Goal: Task Accomplishment & Management: Manage account settings

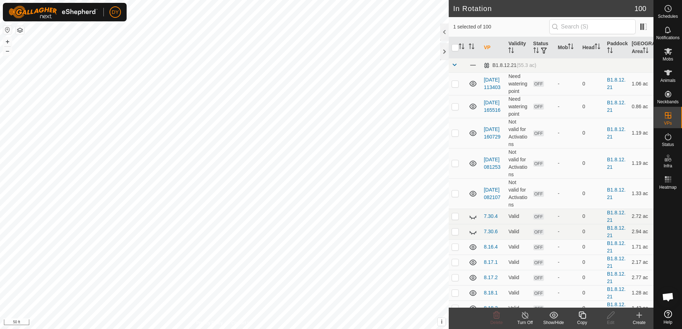
click at [583, 316] on icon at bounding box center [582, 315] width 9 height 9
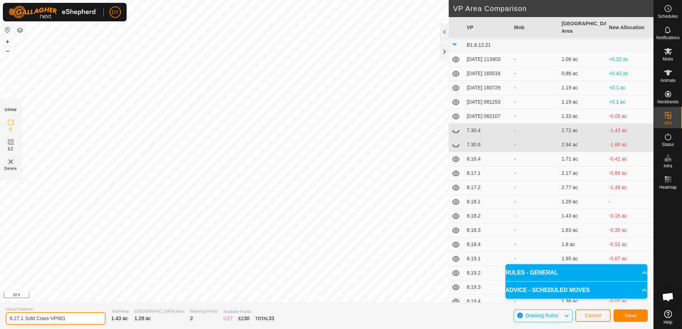
drag, startPoint x: 76, startPoint y: 319, endPoint x: 17, endPoint y: 316, distance: 59.6
click at [17, 316] on input "8.27.1 Sold Cows-VP001" at bounding box center [56, 319] width 100 height 12
type input "8.28.1 sold cows"
click at [626, 318] on span "Save" at bounding box center [630, 316] width 12 height 6
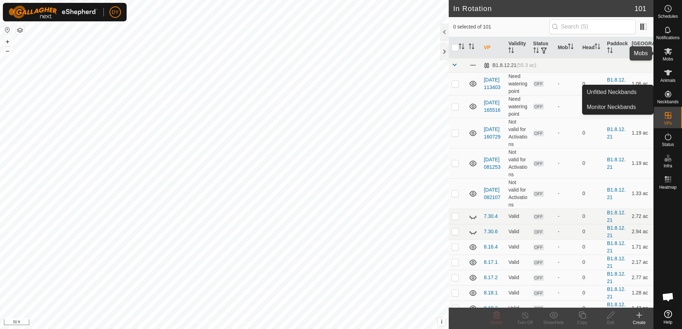
click at [665, 52] on icon at bounding box center [668, 51] width 8 height 7
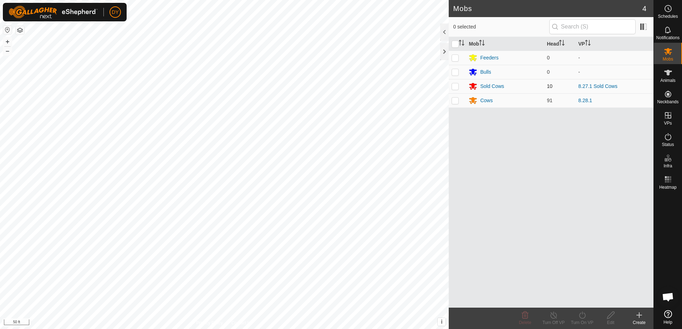
click at [455, 86] on p-checkbox at bounding box center [454, 86] width 7 height 6
checkbox input "true"
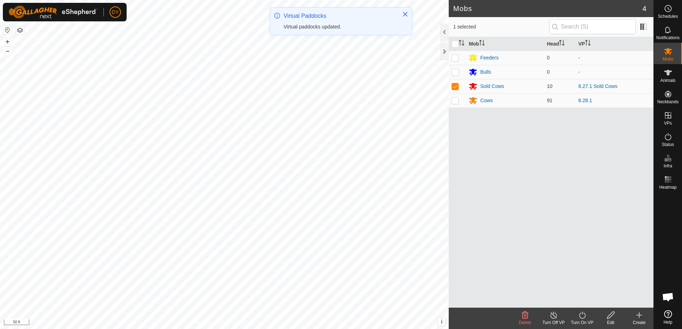
click at [585, 318] on icon at bounding box center [582, 315] width 9 height 9
click at [585, 302] on link "Now" at bounding box center [603, 300] width 71 height 14
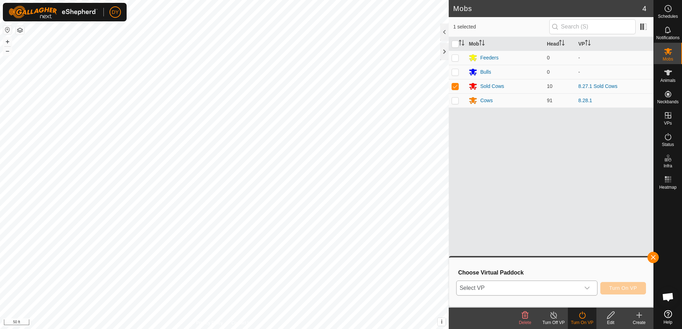
click at [547, 291] on span "Select VP" at bounding box center [517, 288] width 123 height 14
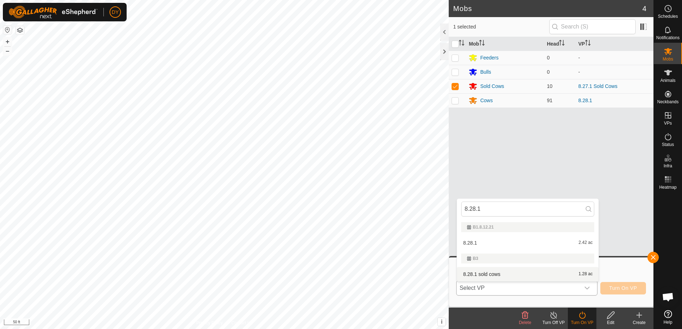
type input "8.28.1"
click at [485, 268] on li "8.28.1 sold cows 1.28 ac" at bounding box center [528, 274] width 142 height 14
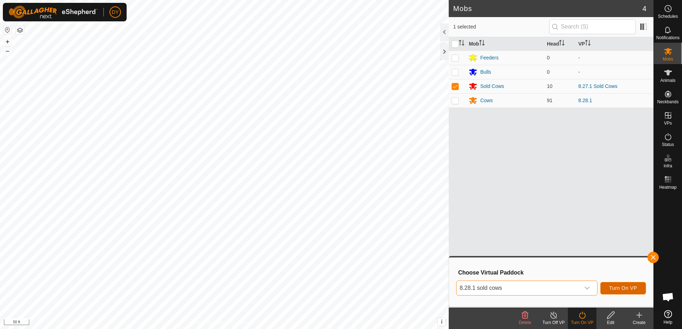
click at [623, 288] on span "Turn On VP" at bounding box center [623, 289] width 28 height 6
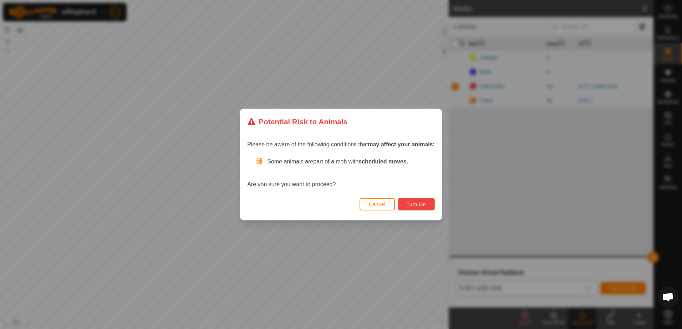
click at [412, 201] on button "Turn On" at bounding box center [416, 204] width 37 height 12
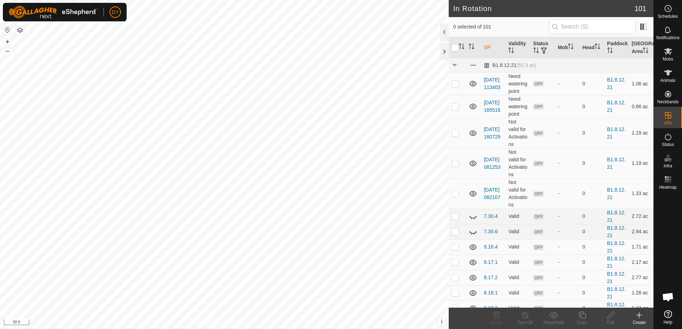
checkbox input "true"
click at [581, 317] on icon at bounding box center [581, 315] width 7 height 7
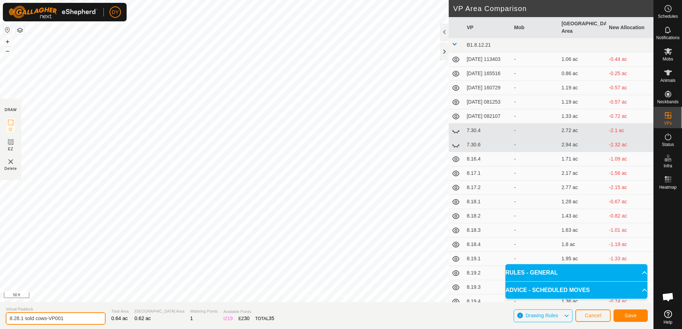
drag, startPoint x: 76, startPoint y: 316, endPoint x: 22, endPoint y: 317, distance: 54.2
click at [22, 317] on input "8.28.1 sold cows-VP001" at bounding box center [56, 319] width 100 height 12
type input "8.28.2 sold cows"
click at [627, 314] on span "Save" at bounding box center [630, 316] width 12 height 6
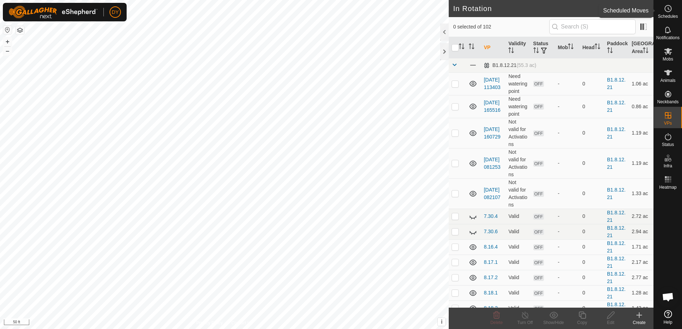
click at [668, 11] on icon at bounding box center [667, 8] width 9 height 9
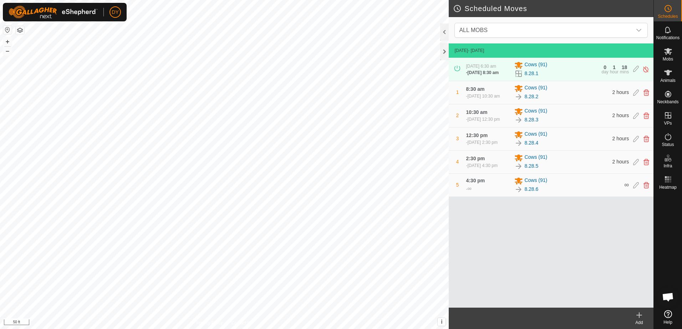
click at [641, 319] on icon at bounding box center [639, 315] width 9 height 9
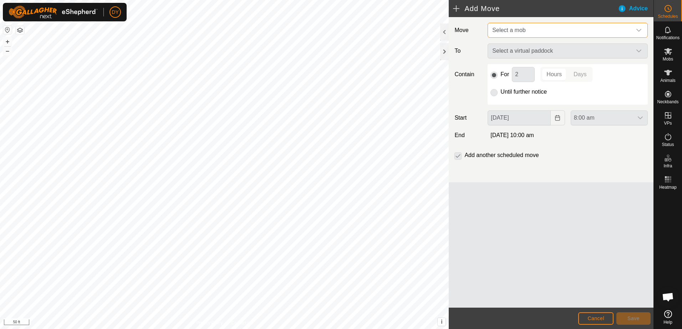
click at [515, 32] on span "Select a mob" at bounding box center [508, 30] width 33 height 6
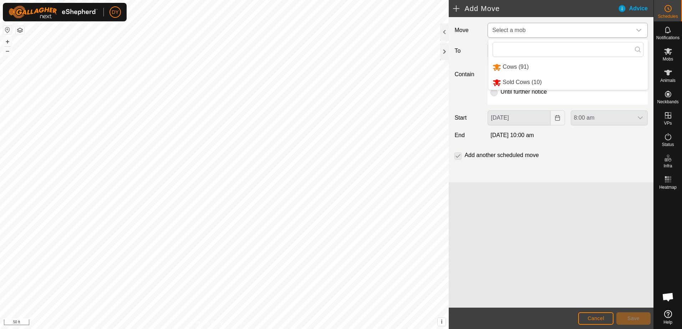
click at [515, 80] on li "Sold Cows (10)" at bounding box center [567, 82] width 159 height 15
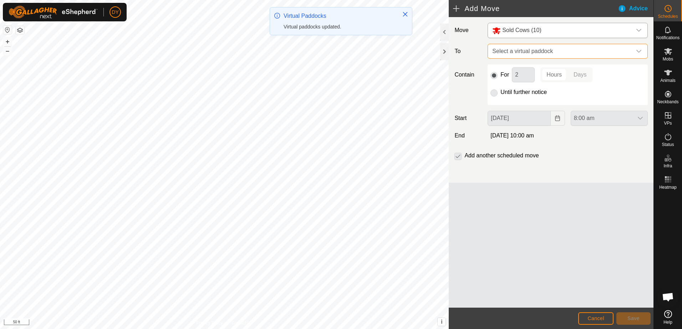
click at [514, 52] on span "Select a virtual paddock" at bounding box center [560, 51] width 142 height 14
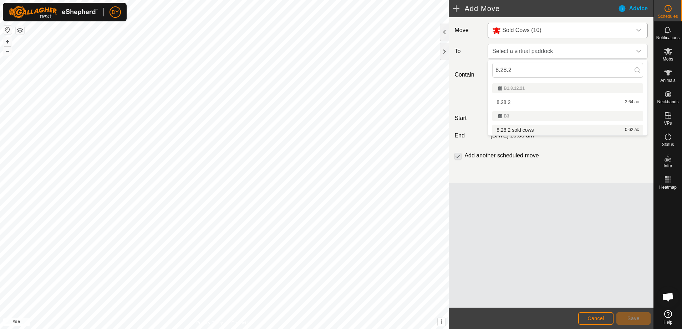
type input "8.28.2"
click at [516, 129] on li "8.28.2 sold cows 0.62 ac" at bounding box center [567, 130] width 151 height 11
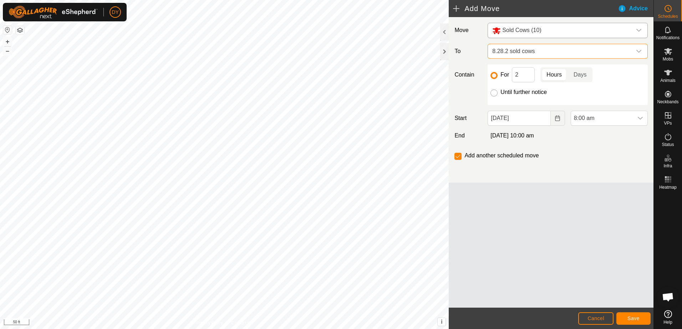
click at [497, 92] on input "Until further notice" at bounding box center [493, 92] width 7 height 7
radio input "true"
checkbox input "false"
click at [631, 320] on span "Save" at bounding box center [633, 319] width 12 height 6
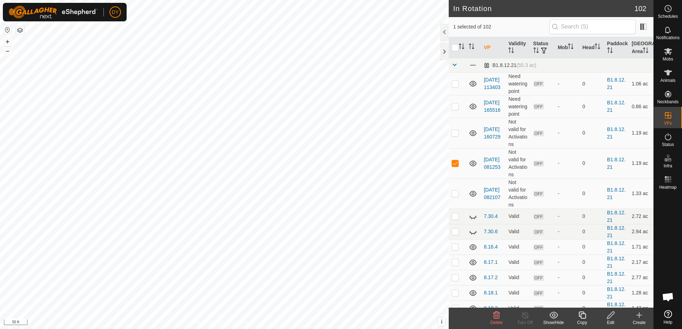
click at [497, 320] on div "Delete" at bounding box center [496, 323] width 29 height 6
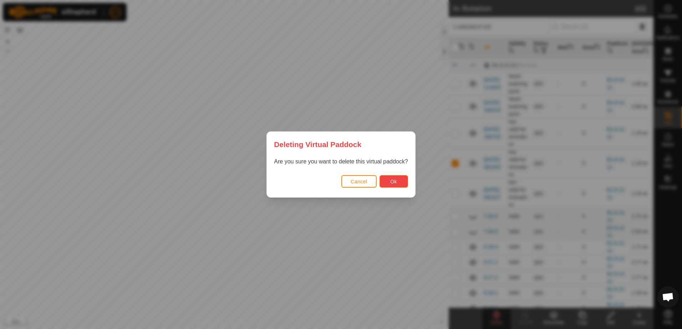
click at [400, 183] on button "Ok" at bounding box center [393, 181] width 29 height 12
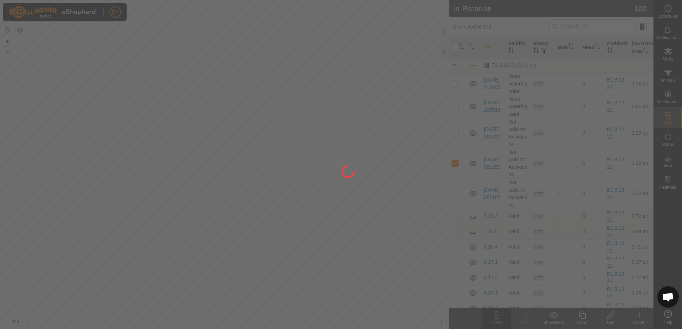
checkbox input "false"
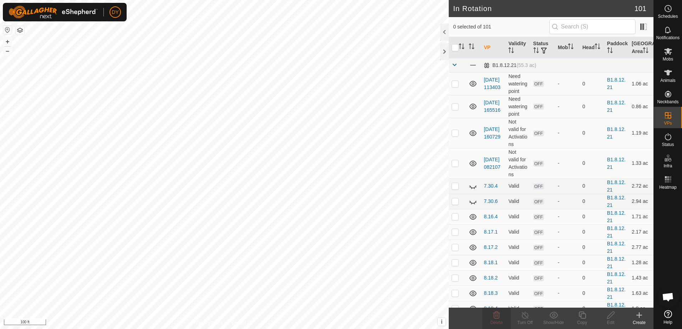
checkbox input "true"
click at [583, 316] on icon at bounding box center [582, 315] width 9 height 9
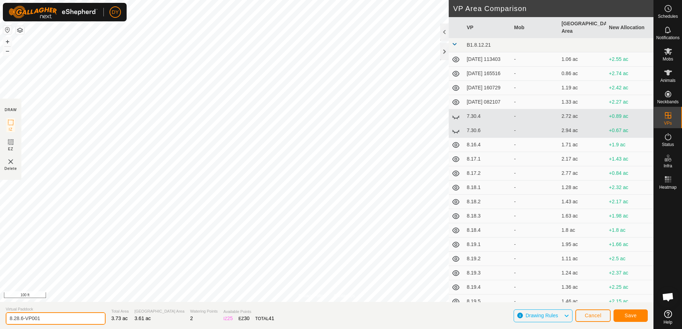
drag, startPoint x: 47, startPoint y: 319, endPoint x: 17, endPoint y: 321, distance: 29.3
click at [17, 321] on input "8.28.6-VP001" at bounding box center [56, 319] width 100 height 12
type input "8.29.1"
click at [629, 317] on span "Save" at bounding box center [630, 316] width 12 height 6
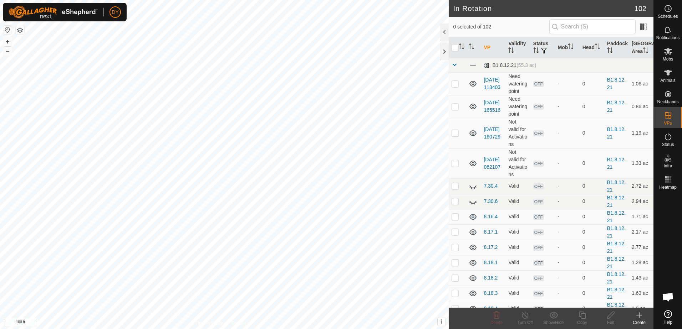
checkbox input "true"
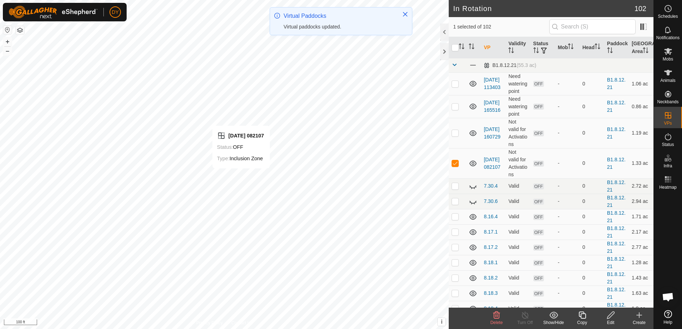
checkbox input "false"
checkbox input "true"
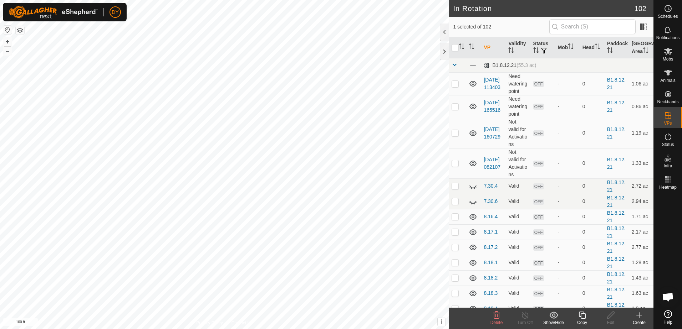
checkbox input "true"
checkbox input "false"
checkbox input "true"
click at [585, 319] on icon at bounding box center [582, 315] width 9 height 9
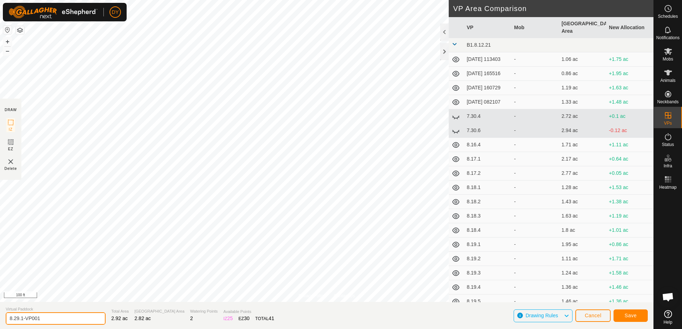
drag, startPoint x: 48, startPoint y: 319, endPoint x: 21, endPoint y: 321, distance: 27.8
click at [21, 321] on input "8.29.1-VP001" at bounding box center [56, 319] width 100 height 12
type input "8.29.2"
click at [619, 315] on button "Save" at bounding box center [630, 316] width 34 height 12
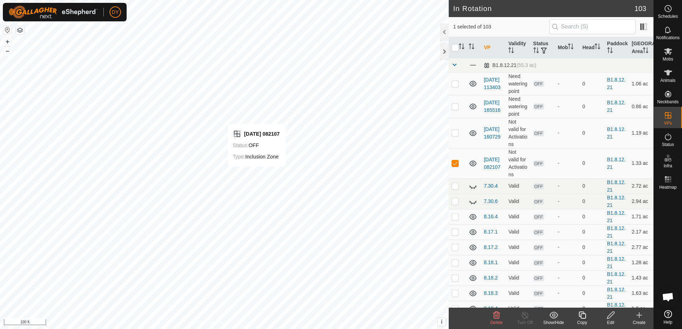
checkbox input "false"
checkbox input "true"
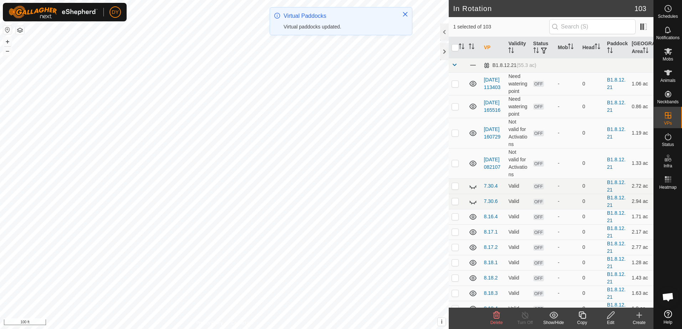
click at [581, 315] on icon at bounding box center [582, 315] width 9 height 9
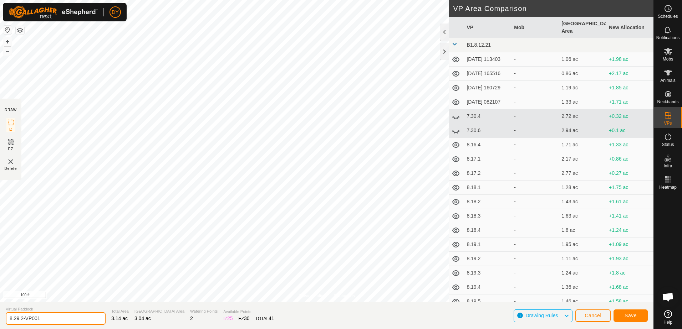
drag, startPoint x: 49, startPoint y: 318, endPoint x: 21, endPoint y: 315, distance: 27.9
click at [21, 315] on input "8.29.2-VP001" at bounding box center [56, 319] width 100 height 12
type input "8.29.3"
click at [620, 317] on button "Save" at bounding box center [630, 316] width 34 height 12
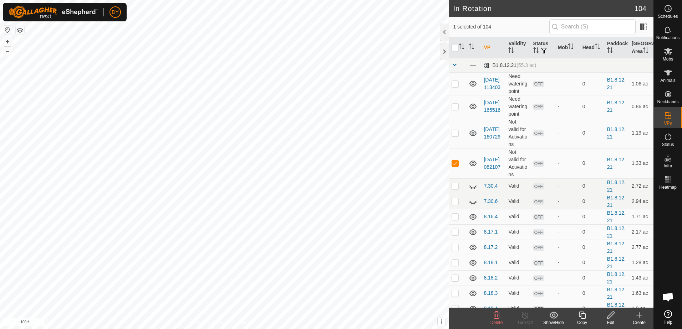
checkbox input "false"
checkbox input "true"
click at [581, 317] on icon at bounding box center [582, 315] width 9 height 9
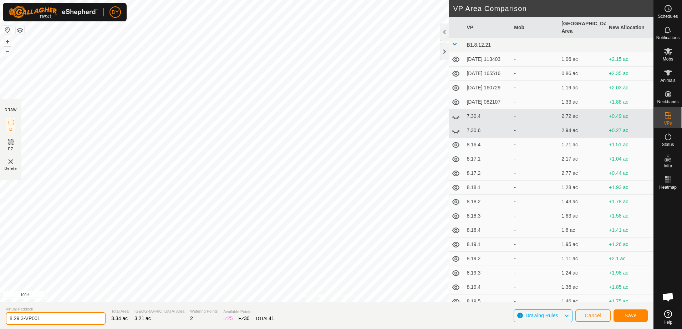
drag, startPoint x: 59, startPoint y: 319, endPoint x: 21, endPoint y: 321, distance: 38.2
click at [21, 321] on input "8.29.3-VP001" at bounding box center [56, 319] width 100 height 12
type input "8.29.4"
click at [623, 317] on button "Save" at bounding box center [630, 316] width 34 height 12
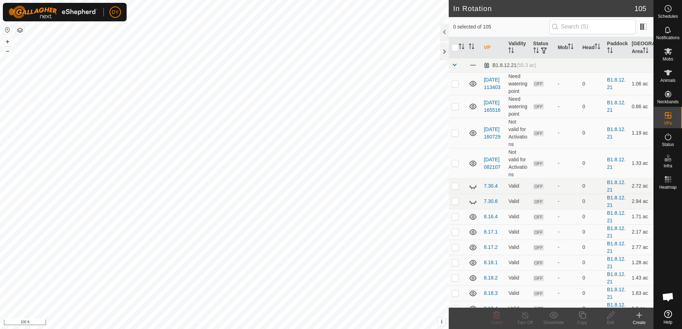
checkbox input "true"
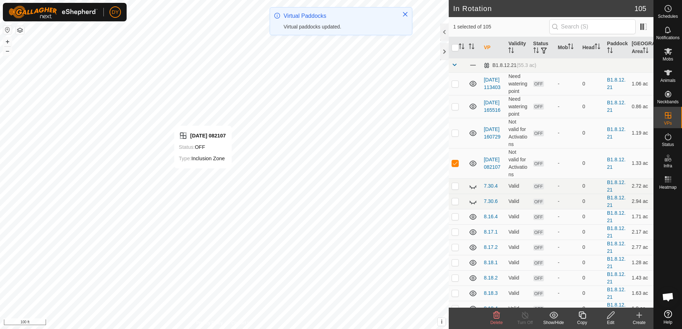
checkbox input "false"
checkbox input "true"
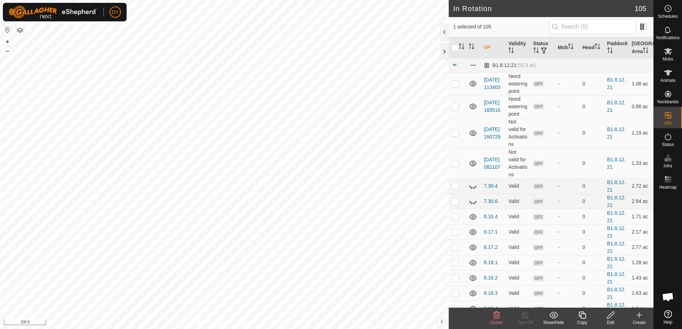
click at [582, 316] on icon at bounding box center [582, 315] width 9 height 9
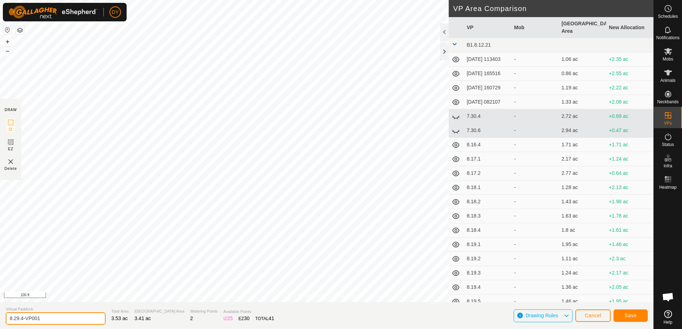
drag, startPoint x: 51, startPoint y: 317, endPoint x: 21, endPoint y: 316, distance: 29.6
click at [21, 316] on input "8.29.4-VP001" at bounding box center [56, 319] width 100 height 12
type input "8.29.5"
click at [630, 316] on span "Save" at bounding box center [630, 316] width 12 height 6
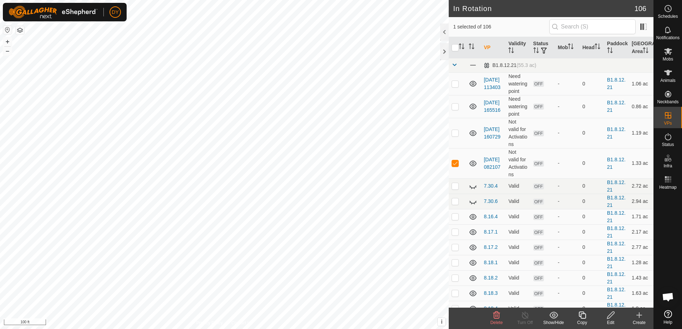
checkbox input "false"
checkbox input "true"
click at [585, 317] on icon at bounding box center [581, 315] width 7 height 7
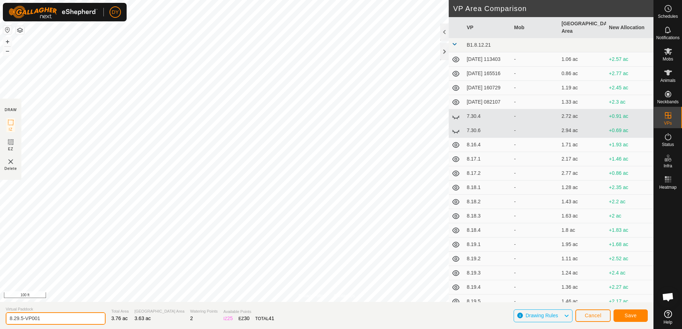
drag, startPoint x: 45, startPoint y: 318, endPoint x: 20, endPoint y: 321, distance: 24.4
click at [20, 321] on input "8.29.5-VP001" at bounding box center [56, 319] width 100 height 12
type input "8.29.6"
click at [647, 318] on button "Save" at bounding box center [630, 316] width 34 height 12
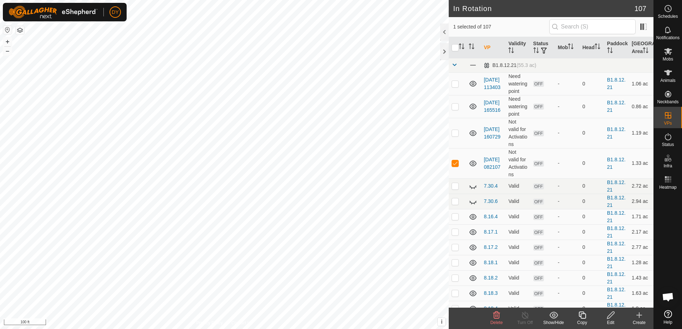
click at [495, 316] on icon at bounding box center [496, 315] width 7 height 7
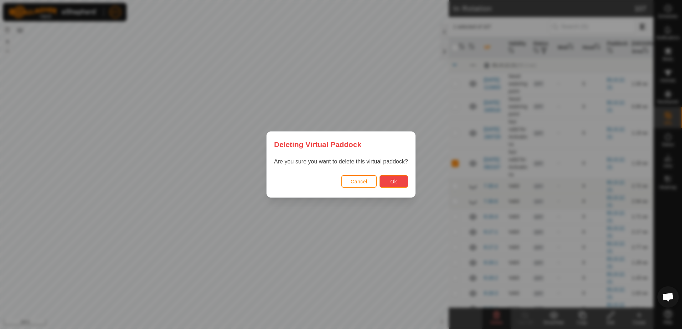
click at [391, 181] on span "Ok" at bounding box center [393, 182] width 7 height 6
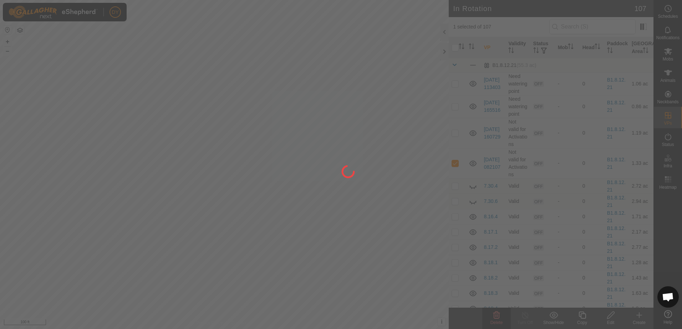
checkbox input "false"
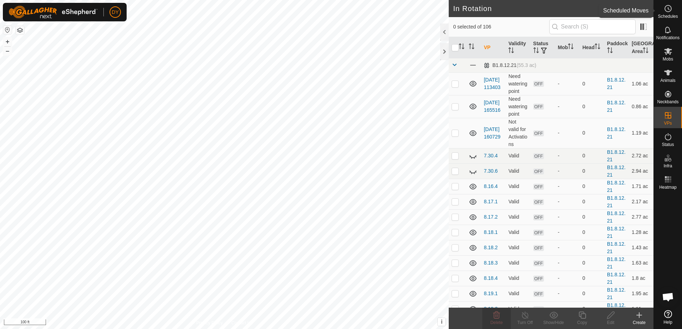
click at [669, 11] on icon at bounding box center [667, 8] width 9 height 9
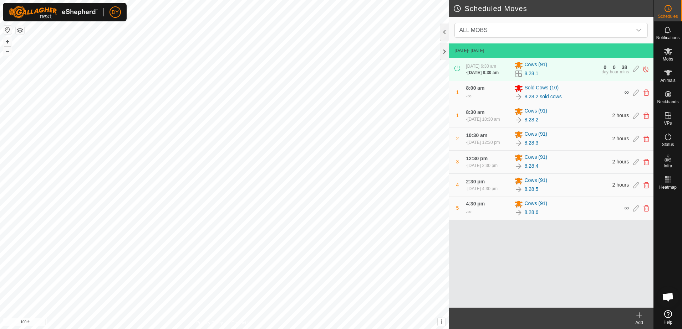
click at [637, 316] on icon at bounding box center [638, 316] width 5 height 0
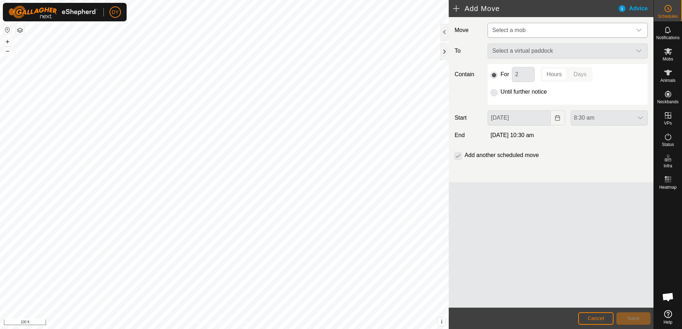
click at [521, 32] on span "Select a mob" at bounding box center [508, 30] width 33 height 6
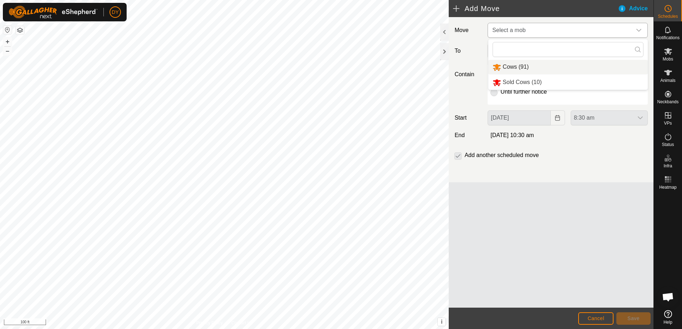
click at [512, 68] on li "Cows (91)" at bounding box center [567, 67] width 159 height 15
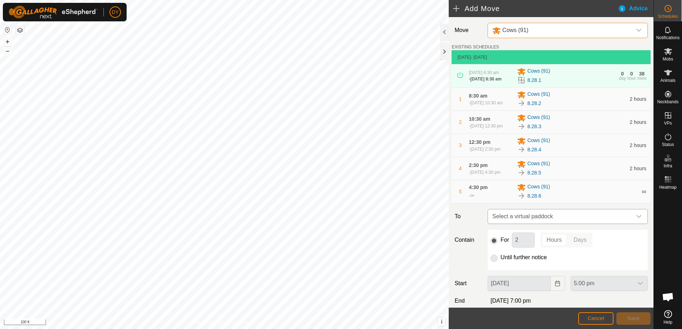
click at [500, 224] on span "Select a virtual paddock" at bounding box center [560, 217] width 142 height 14
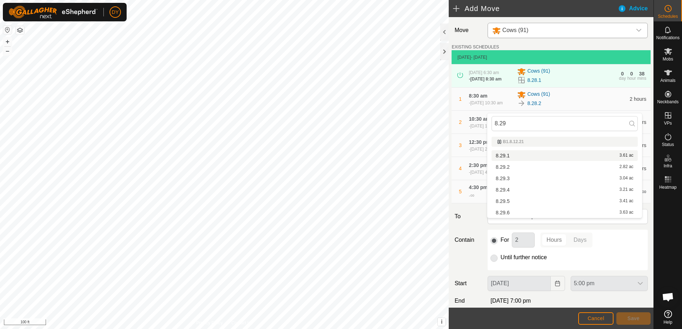
type input "8.29"
click at [506, 155] on li "8.29.1 3.61 ac" at bounding box center [564, 155] width 146 height 11
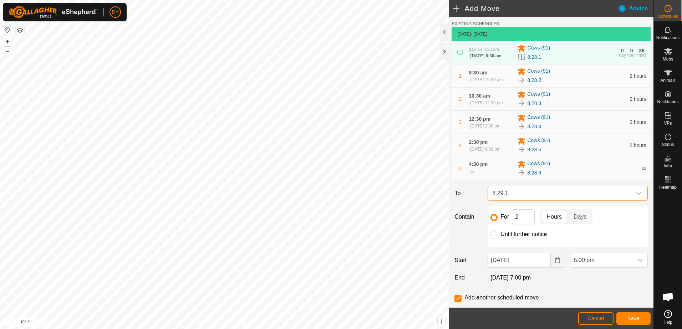
scroll to position [36, 0]
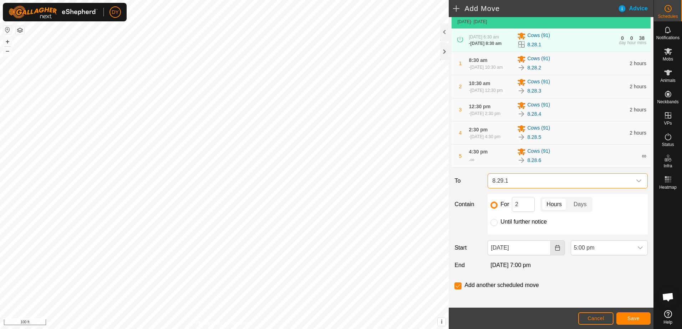
click at [555, 251] on icon "Choose Date" at bounding box center [557, 248] width 6 height 6
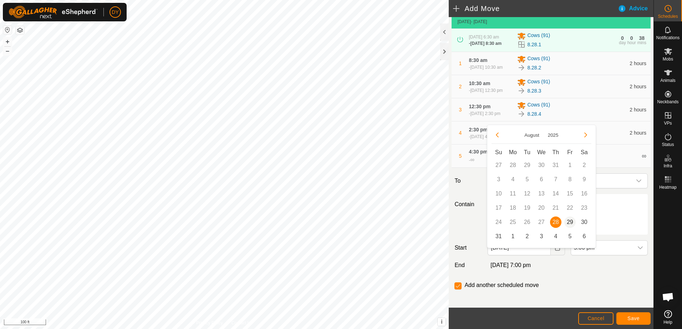
click at [567, 220] on span "29" at bounding box center [569, 222] width 11 height 11
type input "[DATE]"
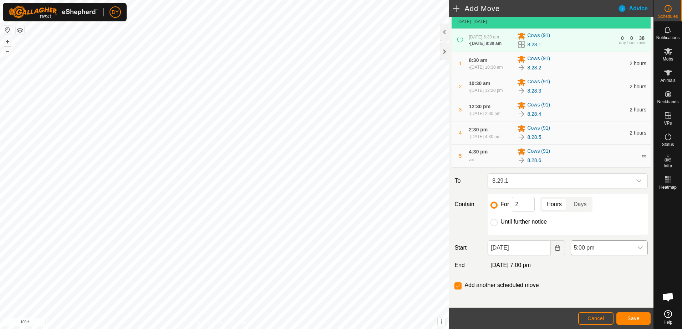
click at [637, 251] on icon "dropdown trigger" at bounding box center [640, 248] width 6 height 6
click at [593, 214] on li "6:30 am" at bounding box center [605, 213] width 74 height 14
click at [623, 318] on button "Save" at bounding box center [633, 319] width 34 height 12
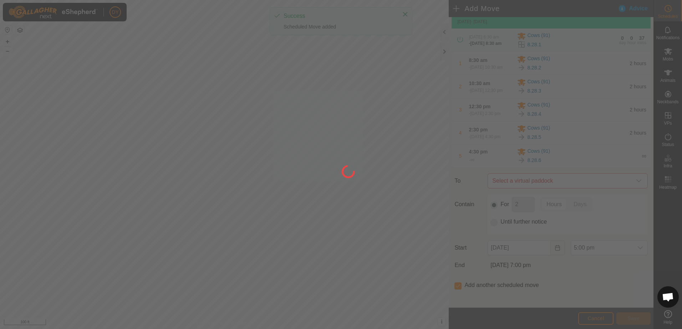
scroll to position [0, 0]
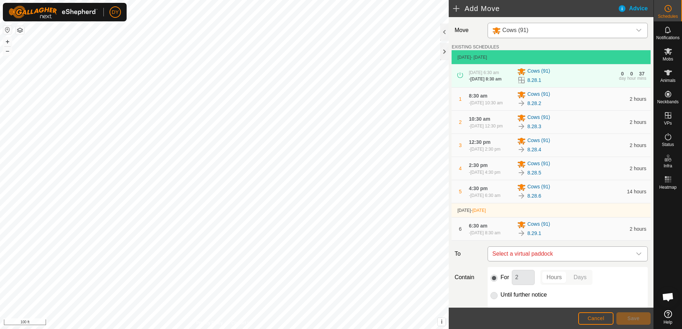
click at [532, 261] on span "Select a virtual paddock" at bounding box center [560, 254] width 142 height 14
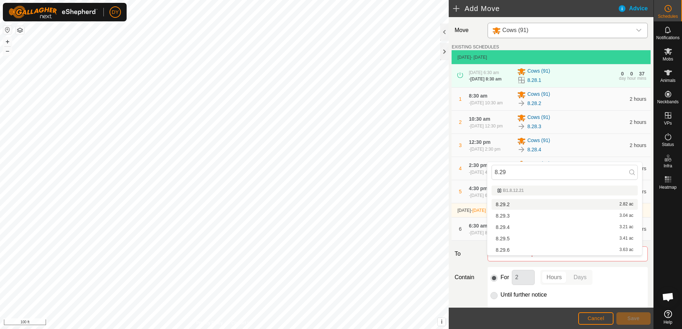
type input "8.29"
click at [510, 204] on li "8.29.2 2.82 ac" at bounding box center [564, 204] width 146 height 11
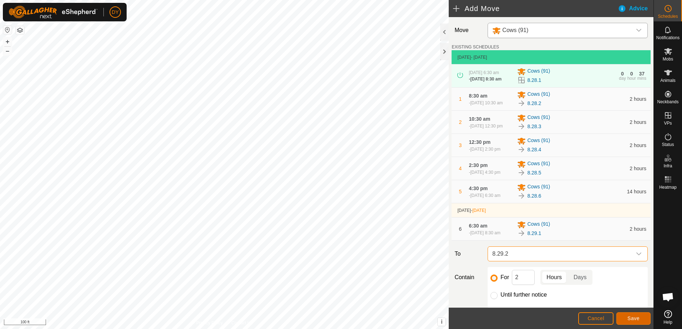
click at [642, 323] on button "Save" at bounding box center [633, 319] width 34 height 12
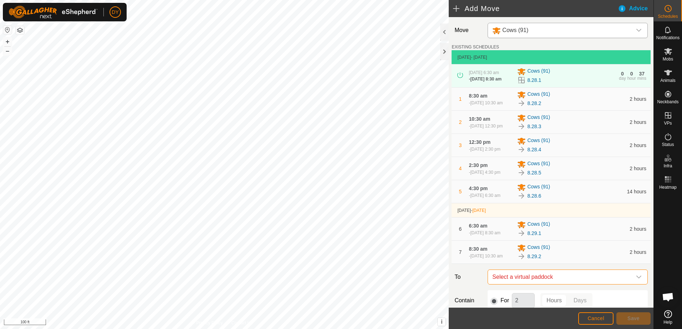
click at [543, 285] on span "Select a virtual paddock" at bounding box center [560, 277] width 142 height 14
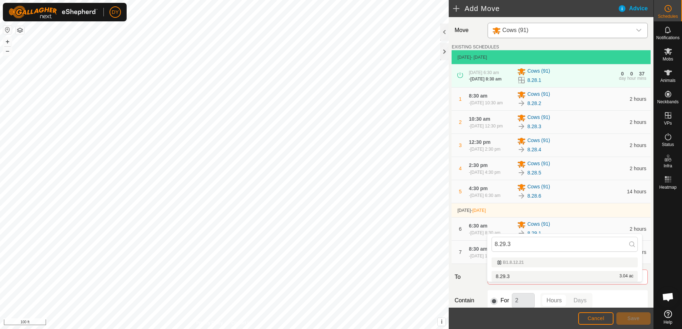
type input "8.29.3"
click at [518, 275] on li "8.29.3 3.04 ac" at bounding box center [564, 276] width 146 height 11
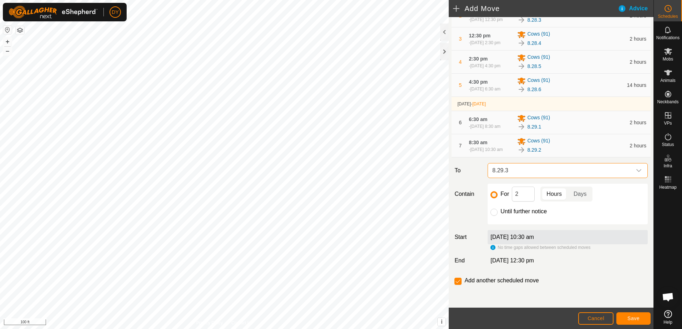
scroll to position [118, 0]
click at [638, 322] on button "Save" at bounding box center [633, 319] width 34 height 12
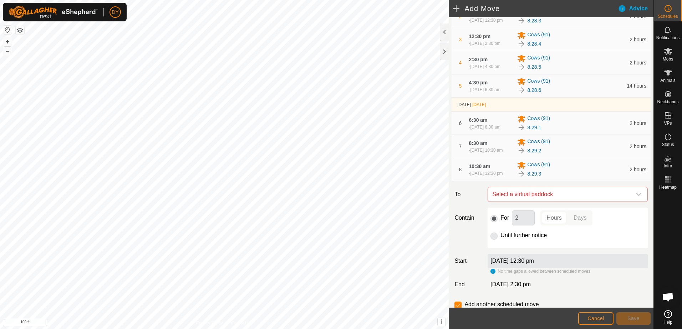
scroll to position [143, 0]
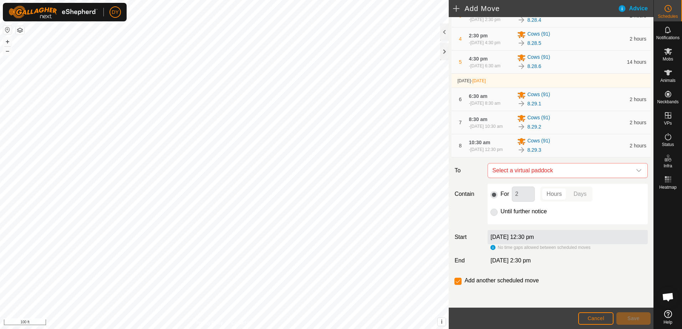
drag, startPoint x: 529, startPoint y: 170, endPoint x: 528, endPoint y: 184, distance: 14.0
click at [529, 170] on span "Select a virtual paddock" at bounding box center [560, 171] width 142 height 14
type input "8.29.4"
click at [508, 225] on li "8.29.4 3.21 ac" at bounding box center [564, 224] width 146 height 11
click at [640, 318] on button "Save" at bounding box center [633, 319] width 34 height 12
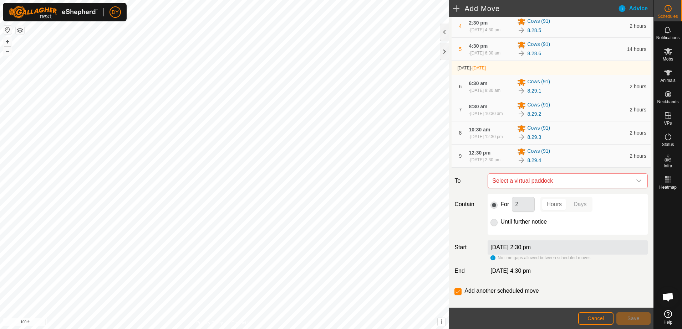
scroll to position [168, 0]
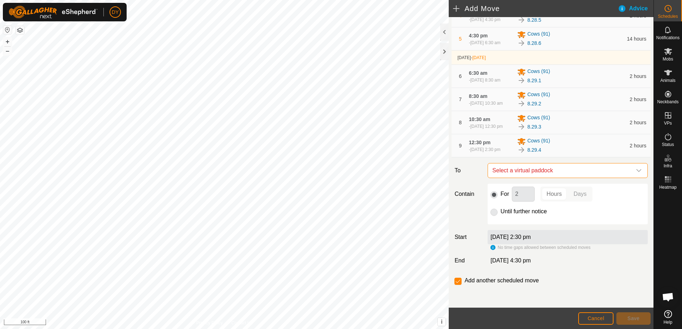
click at [529, 169] on span "Select a virtual paddock" at bounding box center [560, 171] width 142 height 14
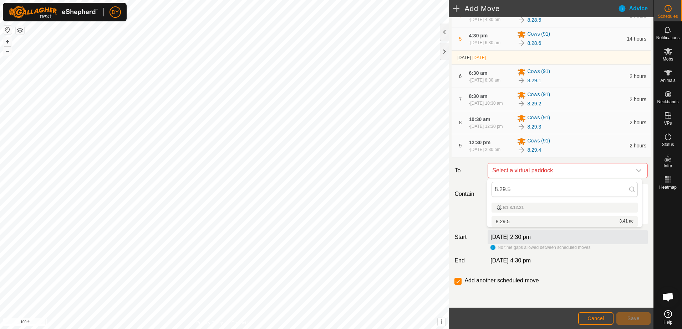
type input "8.29.5"
click at [505, 223] on li "8.29.5 3.41 ac" at bounding box center [564, 221] width 146 height 11
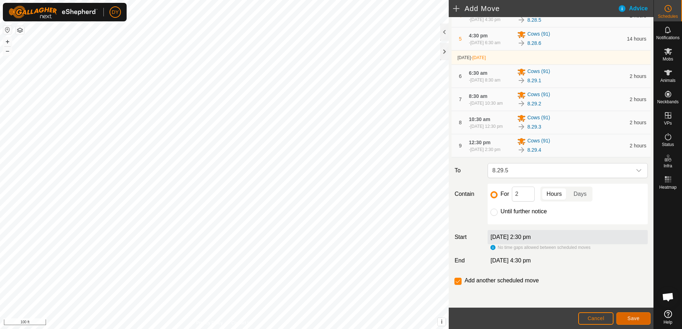
click at [627, 319] on button "Save" at bounding box center [633, 319] width 34 height 12
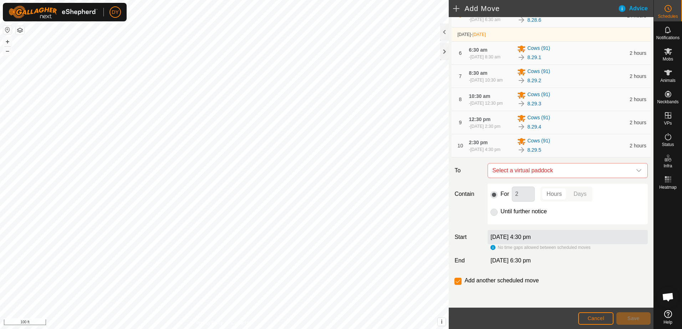
scroll to position [191, 0]
click at [533, 167] on span "Select a virtual paddock" at bounding box center [560, 171] width 142 height 14
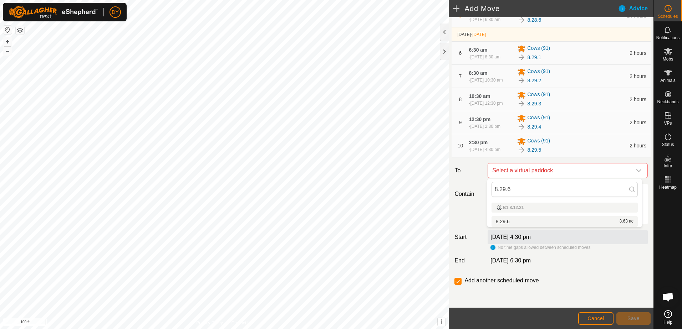
type input "8.29.6"
click at [514, 221] on li "8.29.6 3.63 ac" at bounding box center [564, 221] width 146 height 11
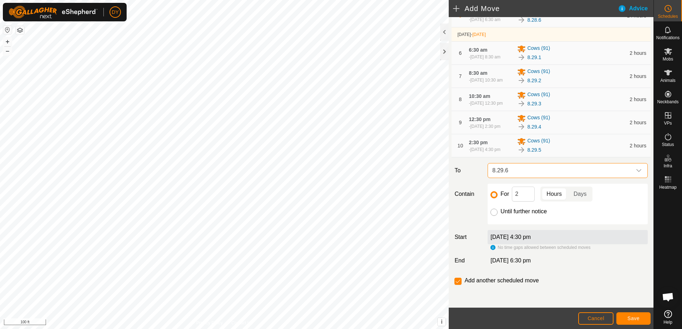
click at [491, 212] on input "Until further notice" at bounding box center [493, 212] width 7 height 7
radio input "true"
checkbox input "false"
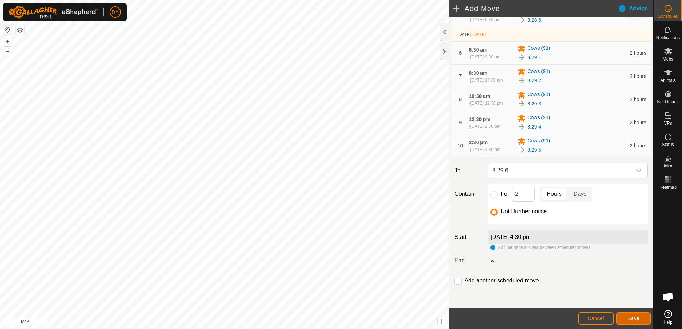
click at [623, 319] on button "Save" at bounding box center [633, 319] width 34 height 12
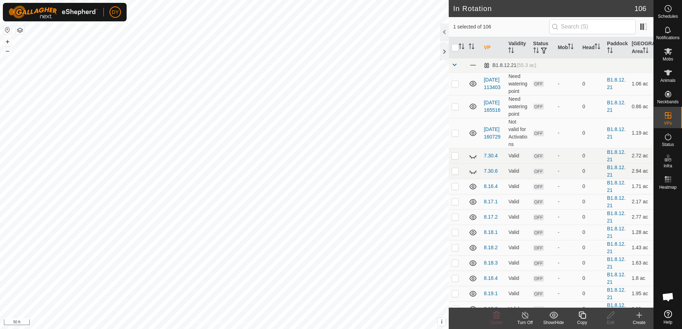
checkbox input "false"
checkbox input "true"
click at [583, 317] on icon at bounding box center [582, 315] width 9 height 9
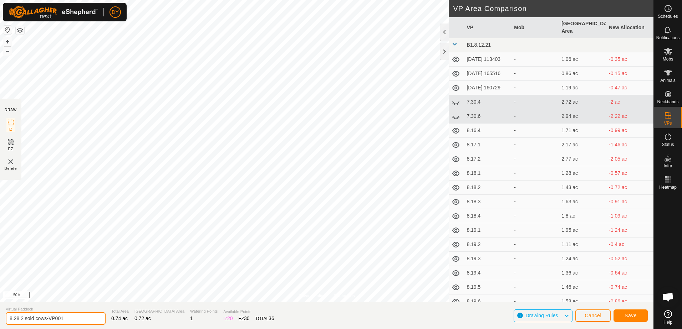
drag, startPoint x: 69, startPoint y: 317, endPoint x: 17, endPoint y: 316, distance: 51.7
click at [17, 316] on input "8.28.2 sold cows-VP001" at bounding box center [56, 319] width 100 height 12
type input "8.29.1 sold cows"
click at [644, 314] on button "Save" at bounding box center [630, 316] width 34 height 12
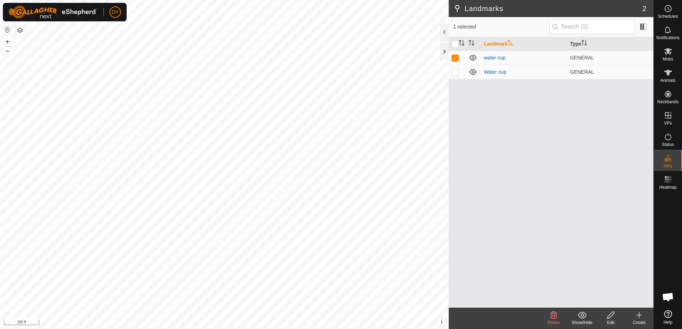
click at [610, 314] on icon at bounding box center [610, 315] width 9 height 9
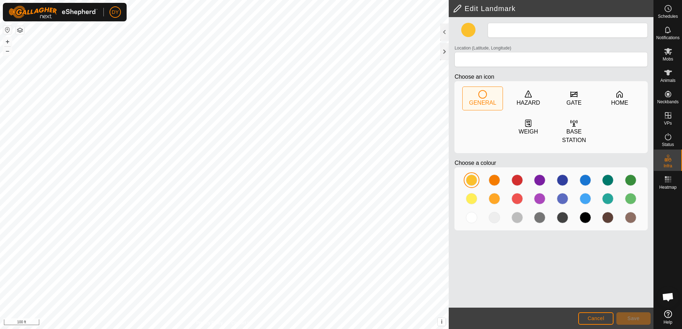
type input "water cup"
type input "43.354525, -90.018839"
click at [631, 317] on span "Save" at bounding box center [633, 319] width 12 height 6
